Goal: Communication & Community: Answer question/provide support

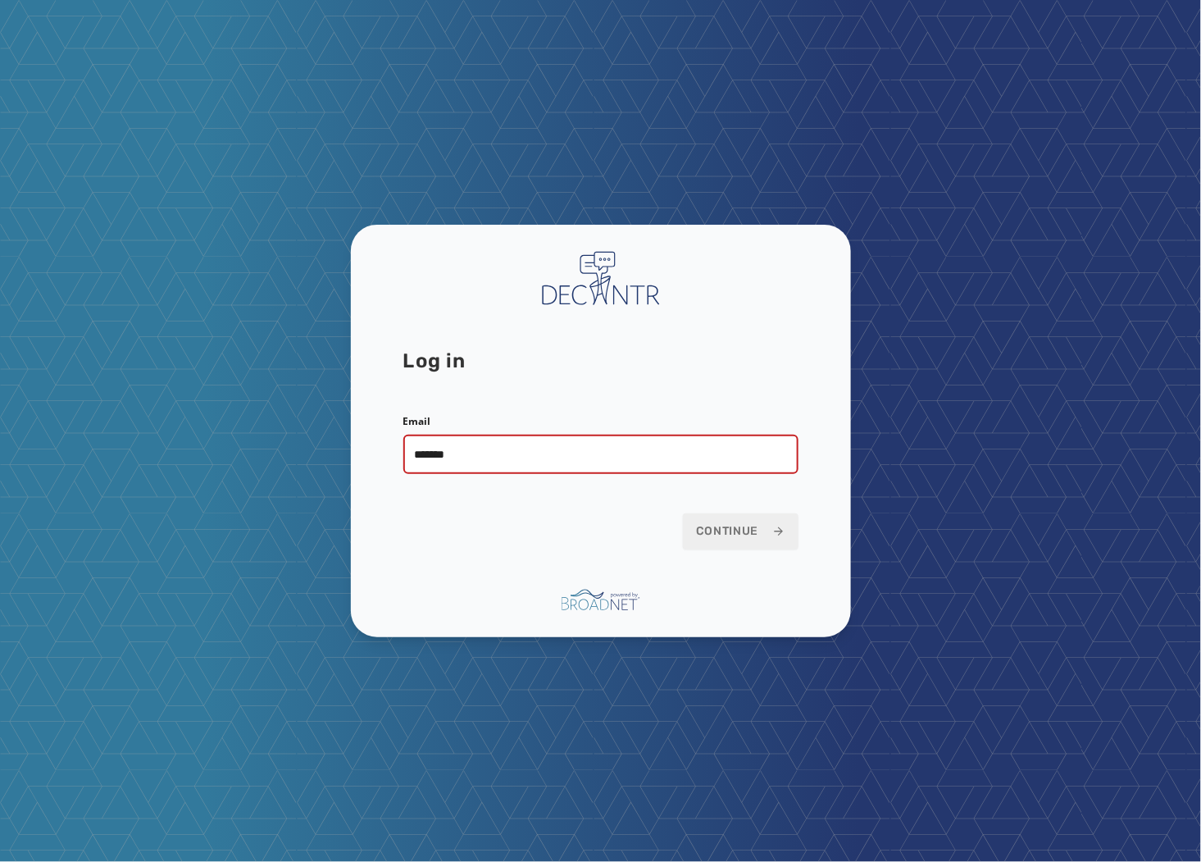
type input "**********"
click at [683, 513] on button "Continue" at bounding box center [741, 531] width 116 height 36
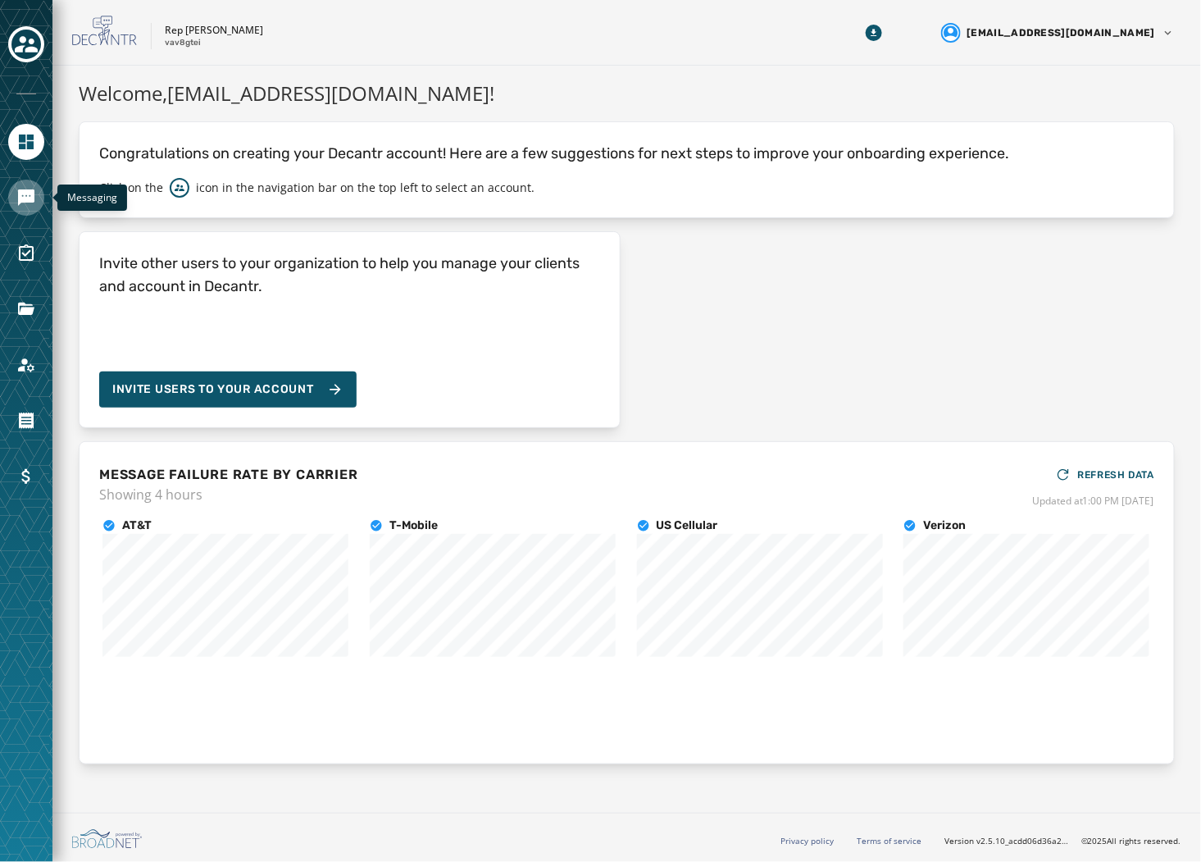
click at [21, 198] on icon "Navigate to Messaging" at bounding box center [26, 197] width 16 height 16
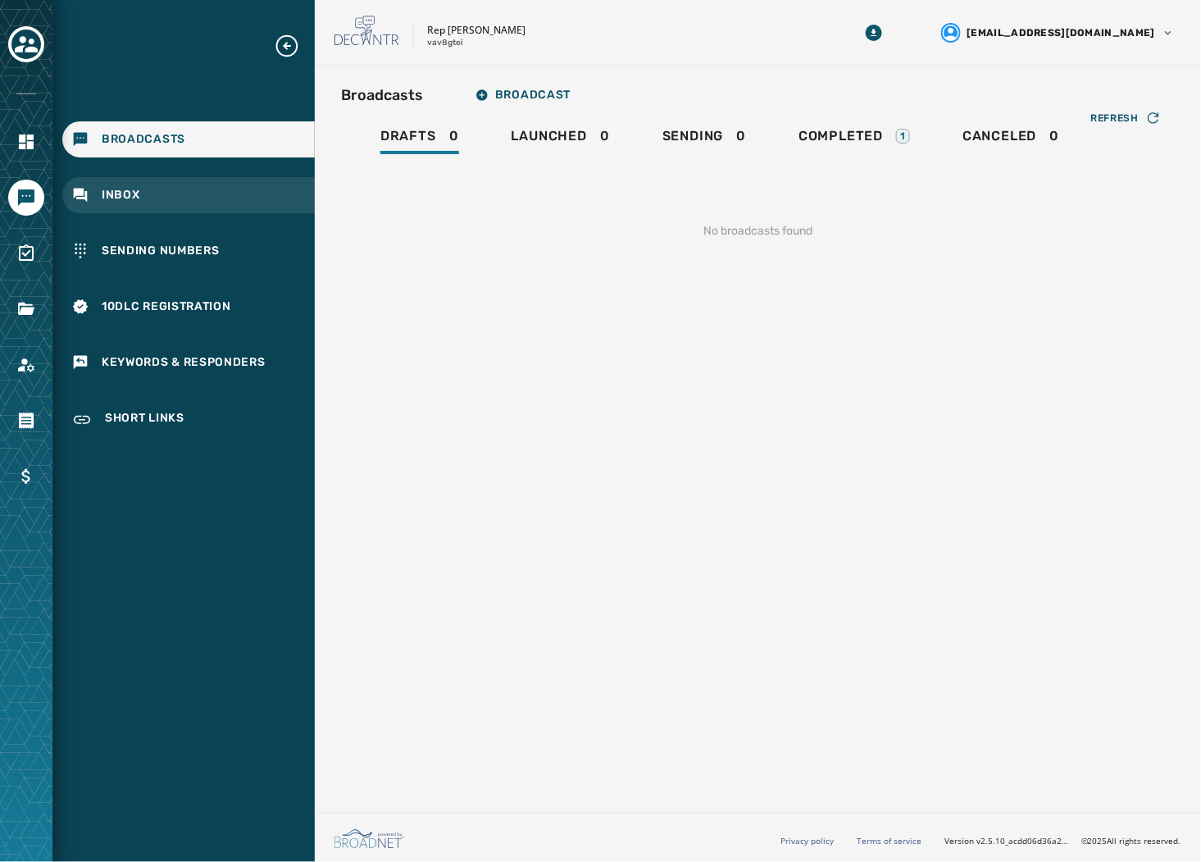
click at [223, 199] on div "Inbox" at bounding box center [188, 195] width 253 height 36
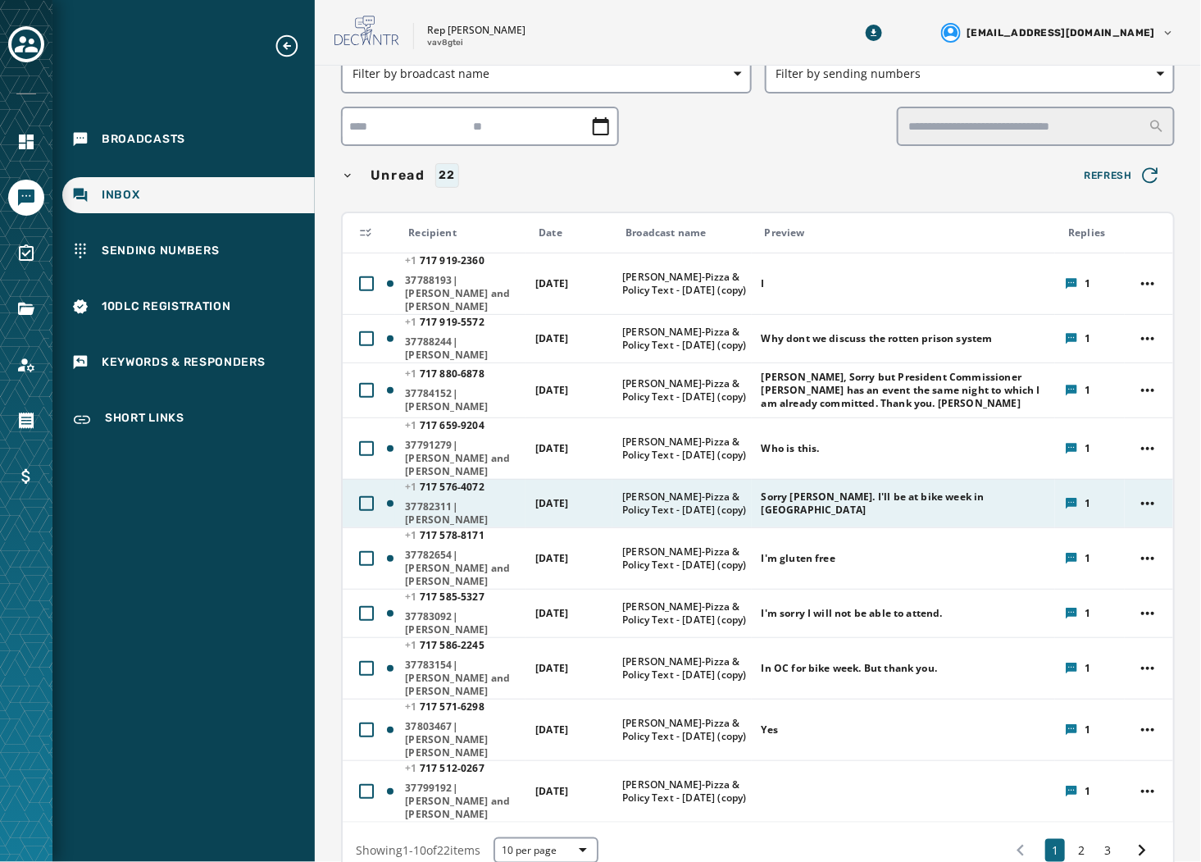
scroll to position [91, 0]
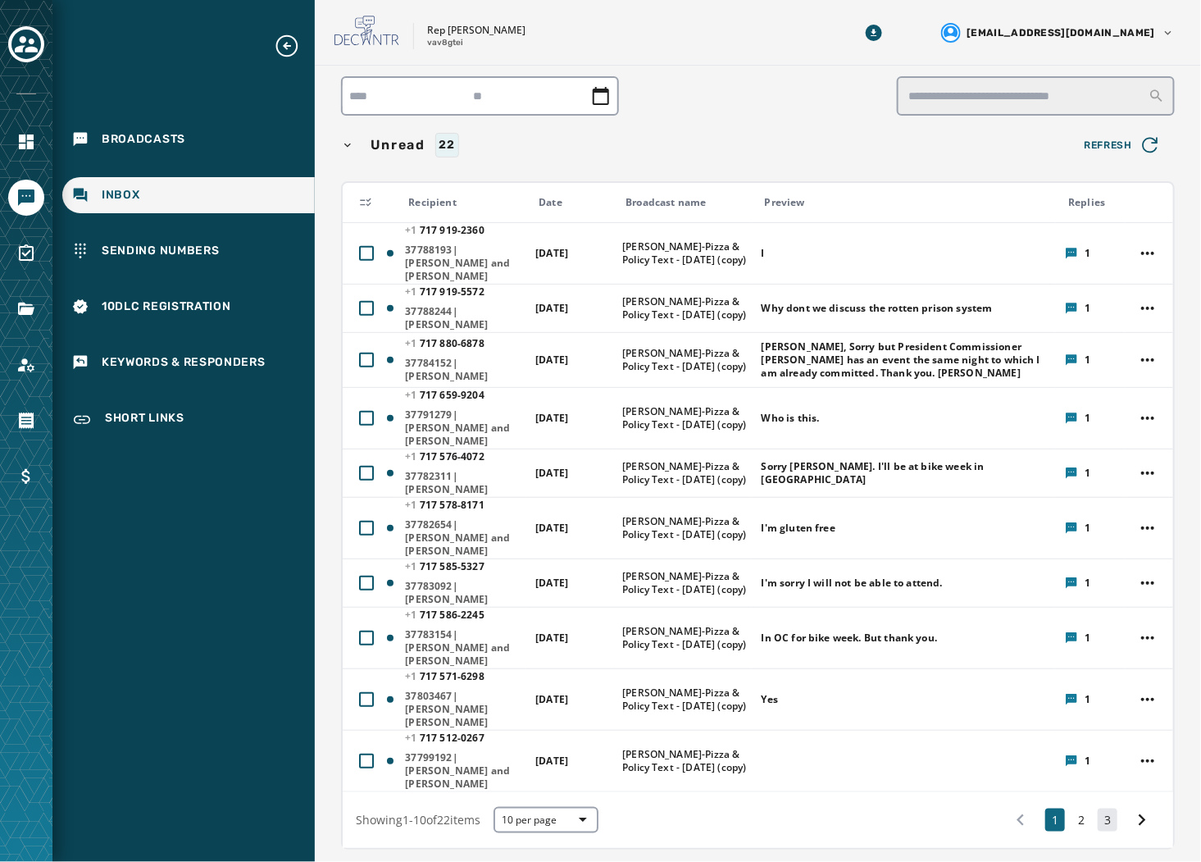
click at [1098, 808] on button "3" at bounding box center [1108, 819] width 20 height 23
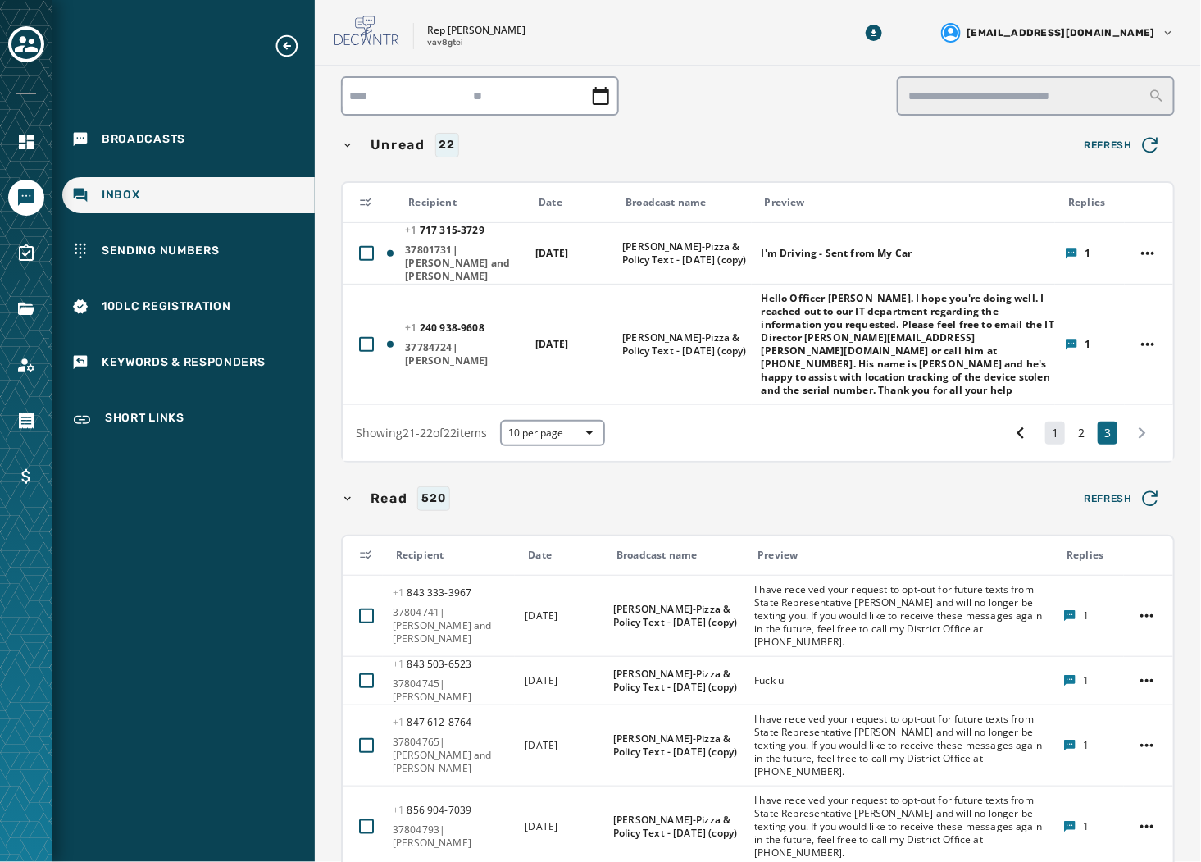
click at [1045, 421] on button "1" at bounding box center [1055, 432] width 20 height 23
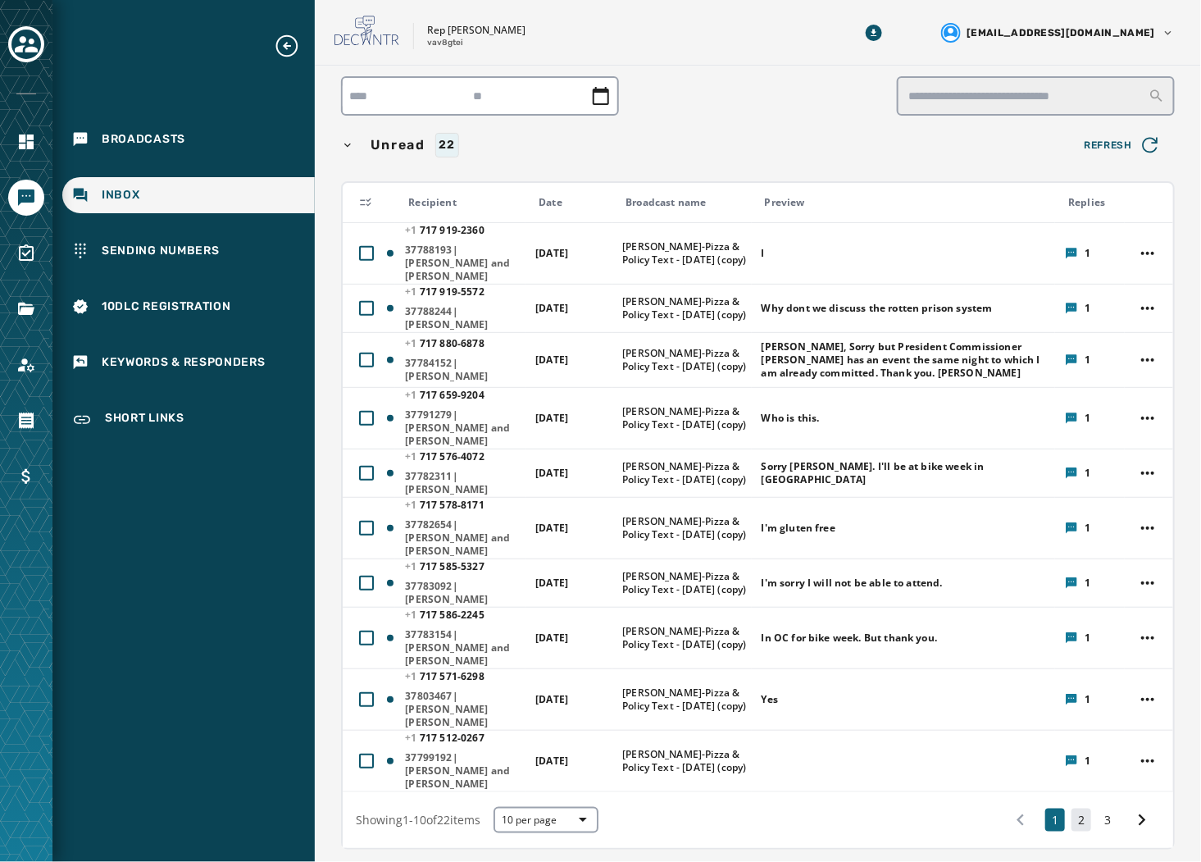
click at [1072, 808] on button "2" at bounding box center [1082, 819] width 20 height 23
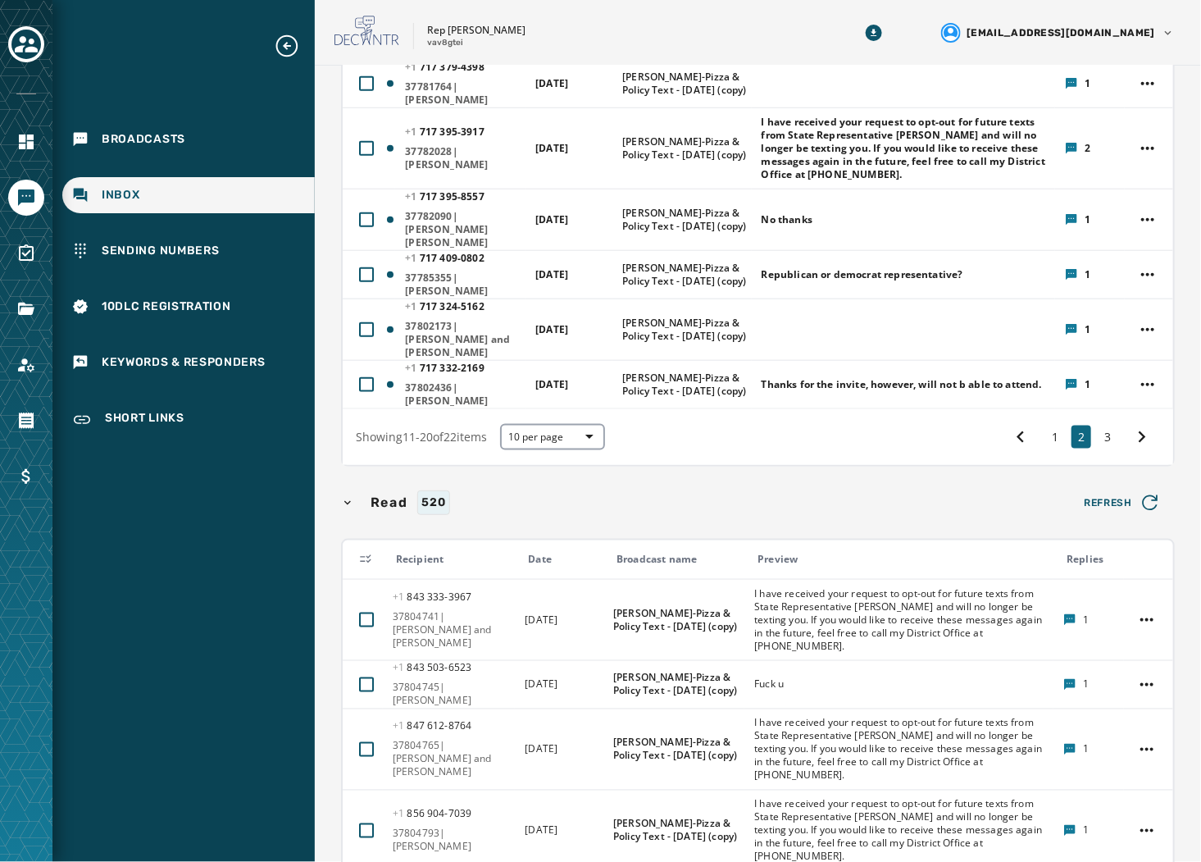
scroll to position [455, 0]
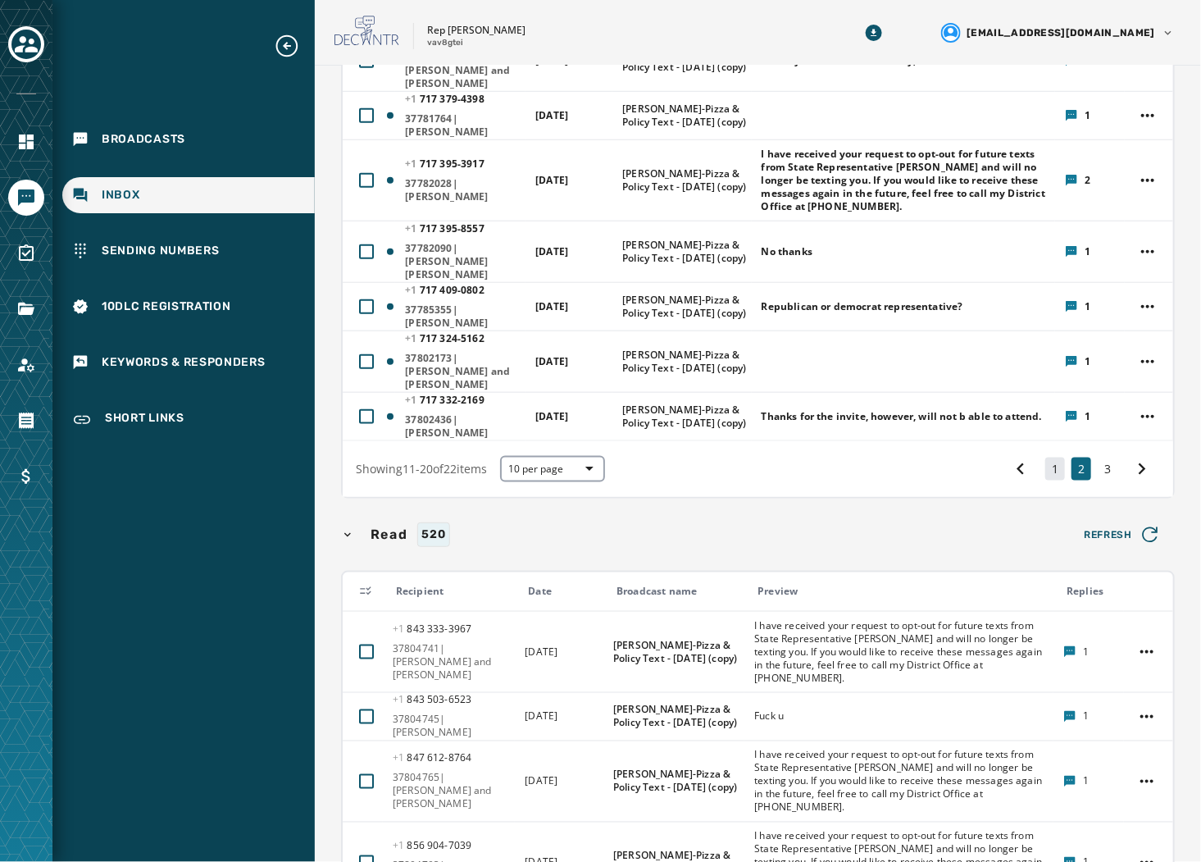
click at [1045, 458] on button "1" at bounding box center [1055, 469] width 20 height 23
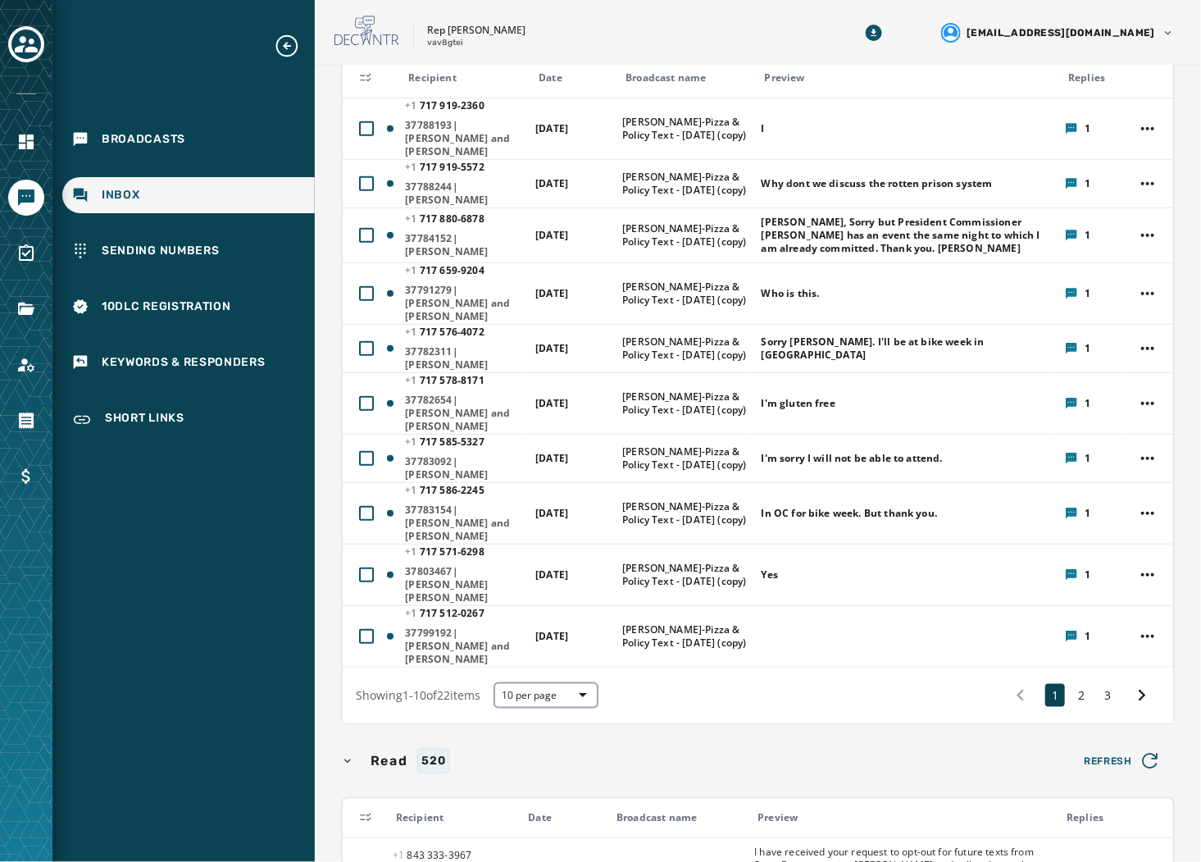
scroll to position [198, 0]
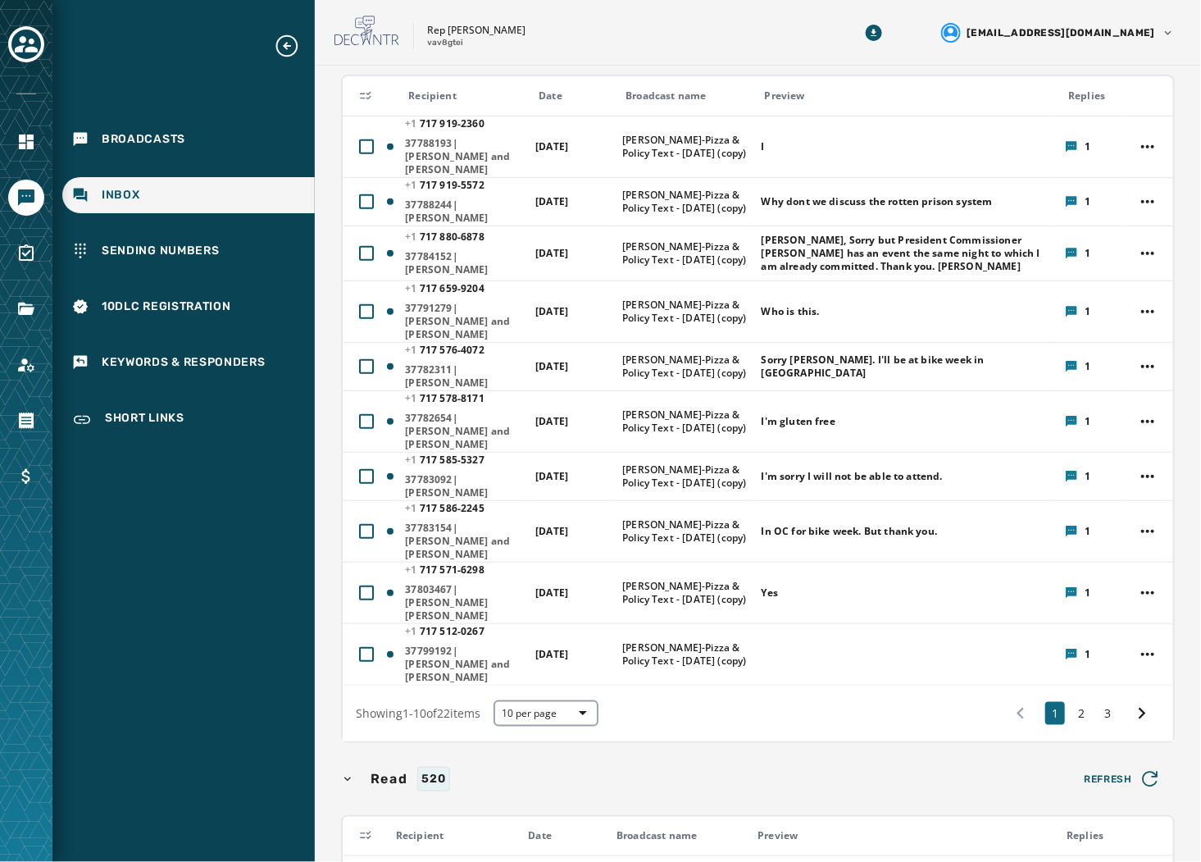
click at [1079, 699] on div "1 2 3" at bounding box center [1081, 714] width 157 height 30
click at [1100, 702] on button "3" at bounding box center [1108, 713] width 20 height 23
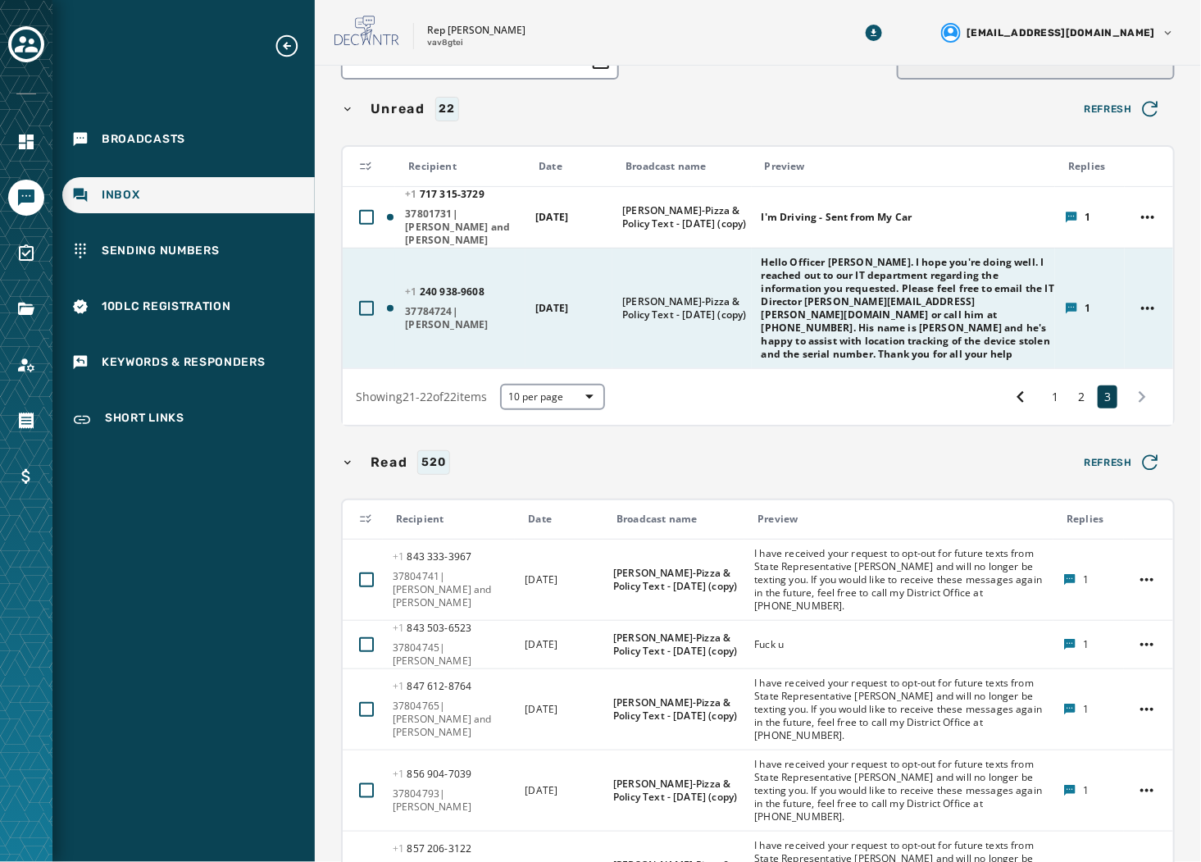
scroll to position [107, 0]
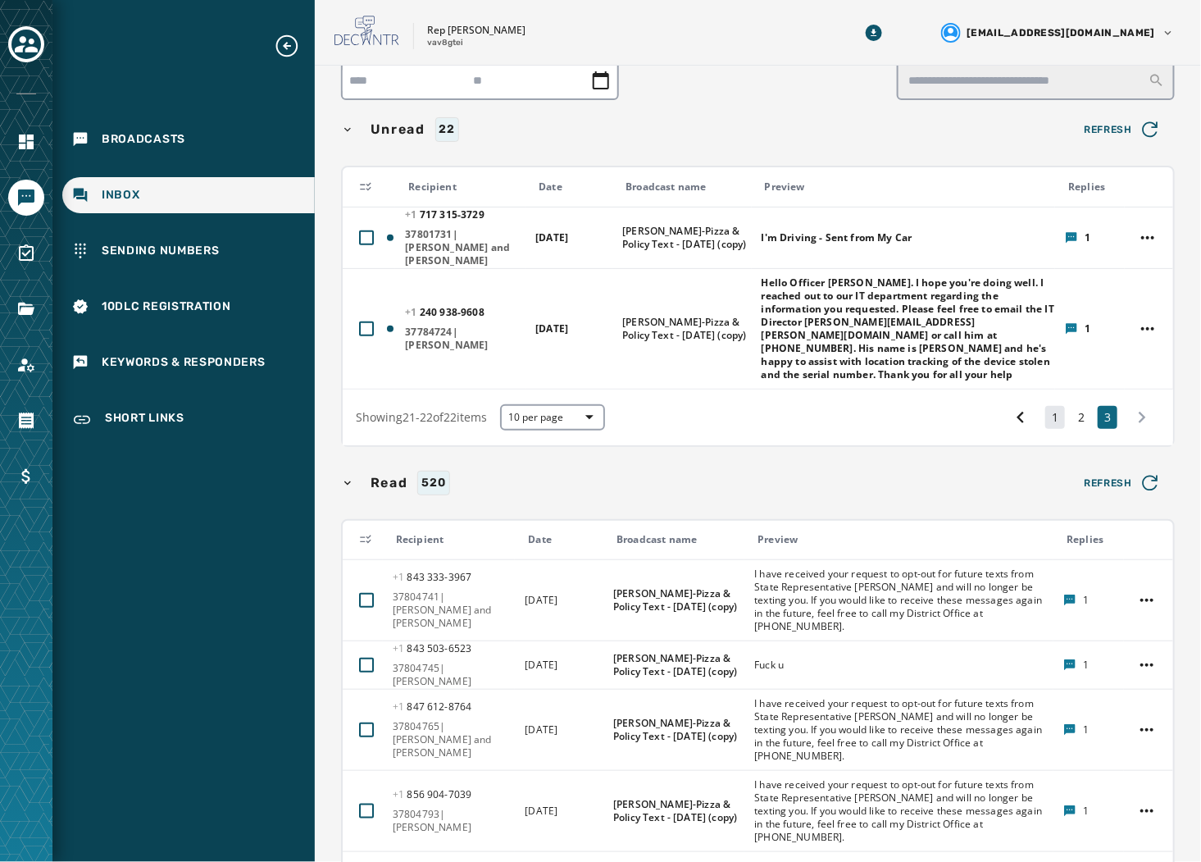
click at [1045, 406] on button "1" at bounding box center [1055, 417] width 20 height 23
